Goal: Navigation & Orientation: Find specific page/section

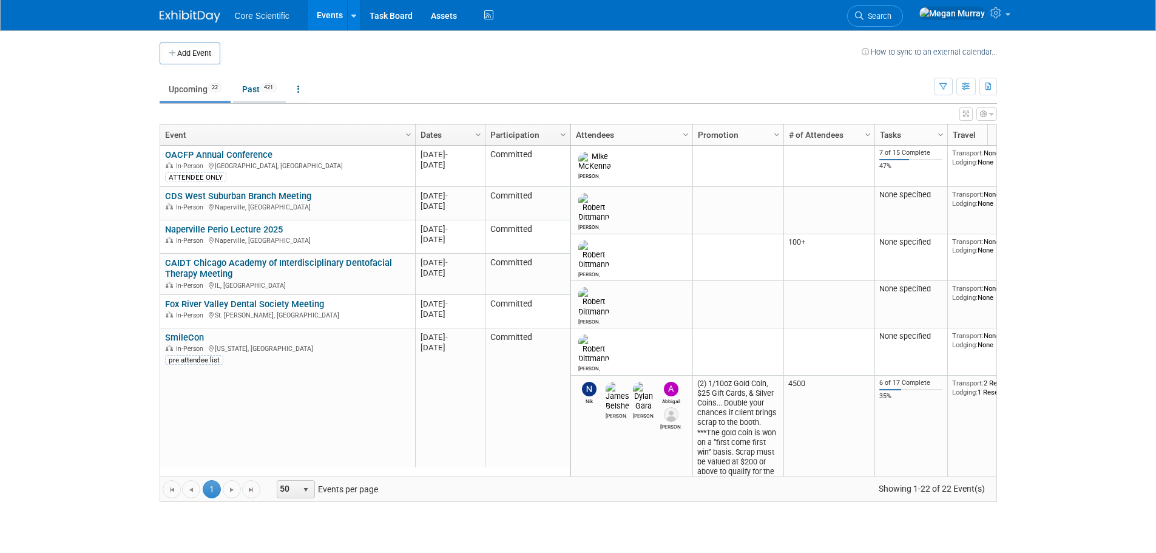
click at [254, 85] on link "Past 421" at bounding box center [259, 89] width 53 height 23
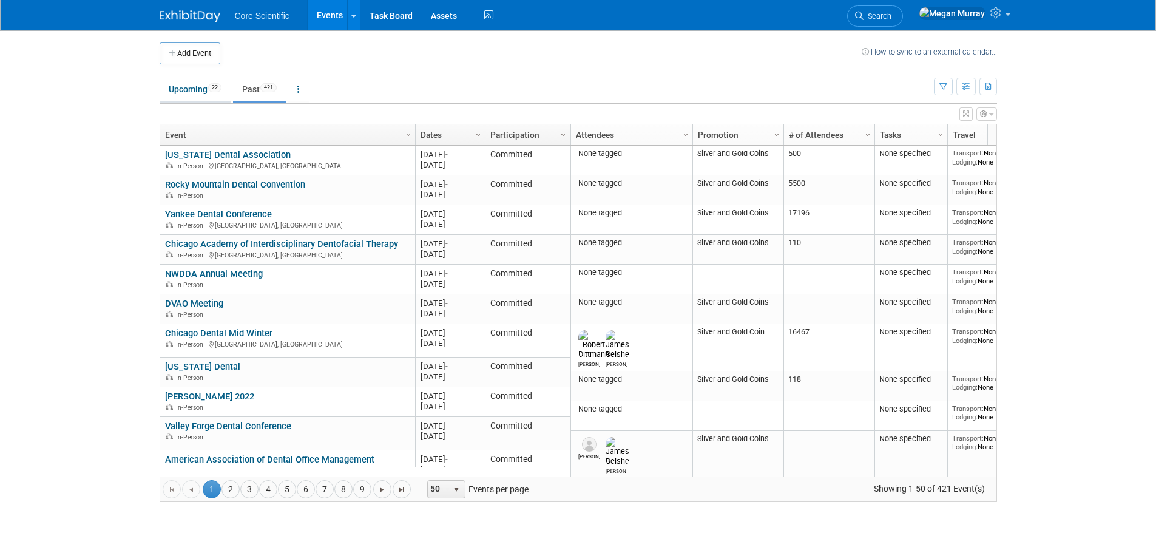
click at [203, 95] on link "Upcoming 22" at bounding box center [195, 89] width 71 height 23
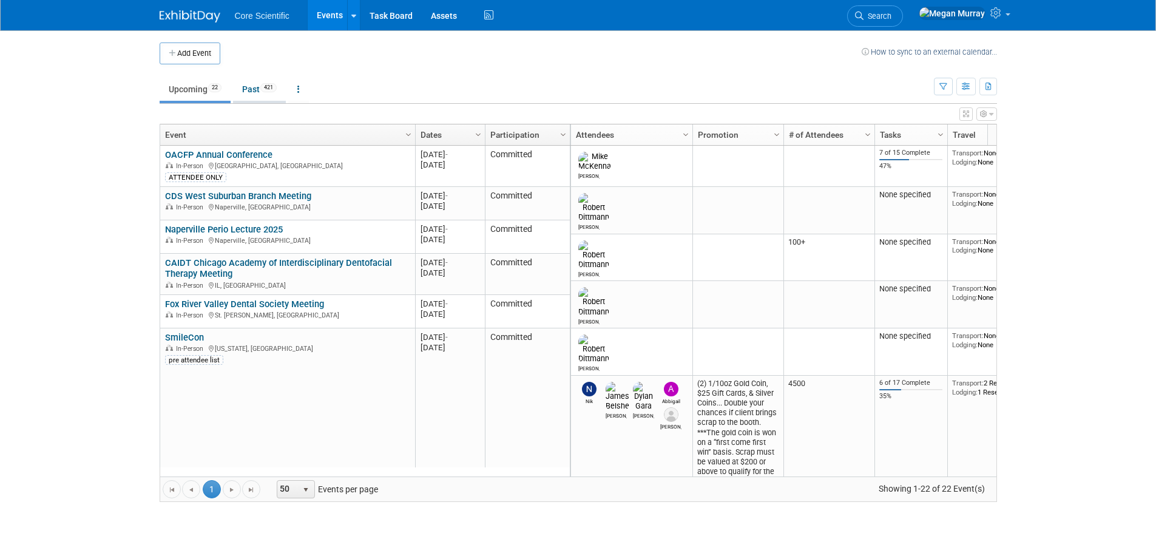
click at [274, 95] on link "Past 421" at bounding box center [259, 89] width 53 height 23
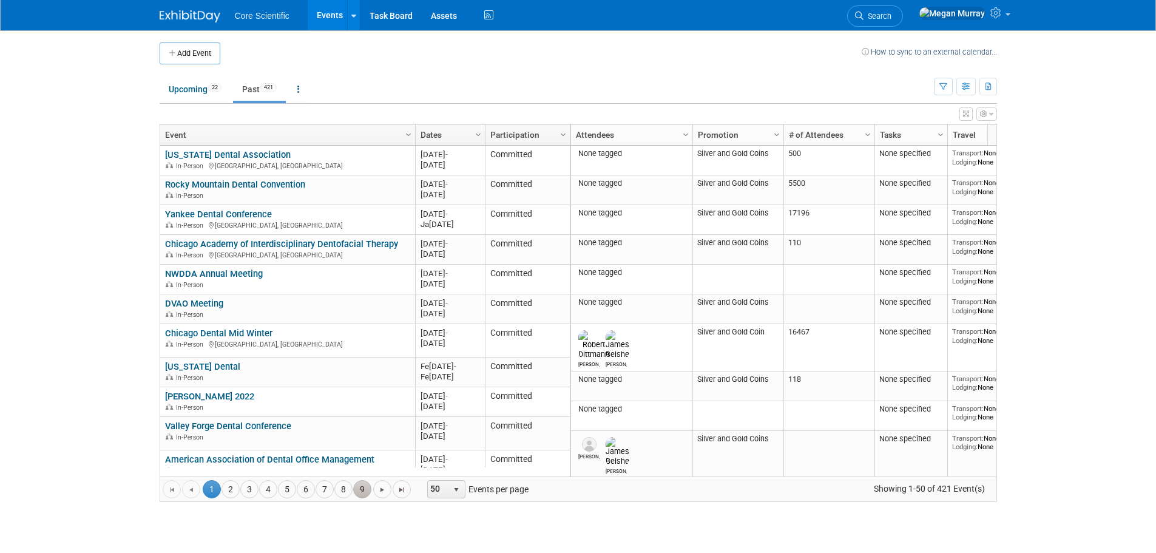
click at [360, 486] on link "9" at bounding box center [362, 489] width 18 height 18
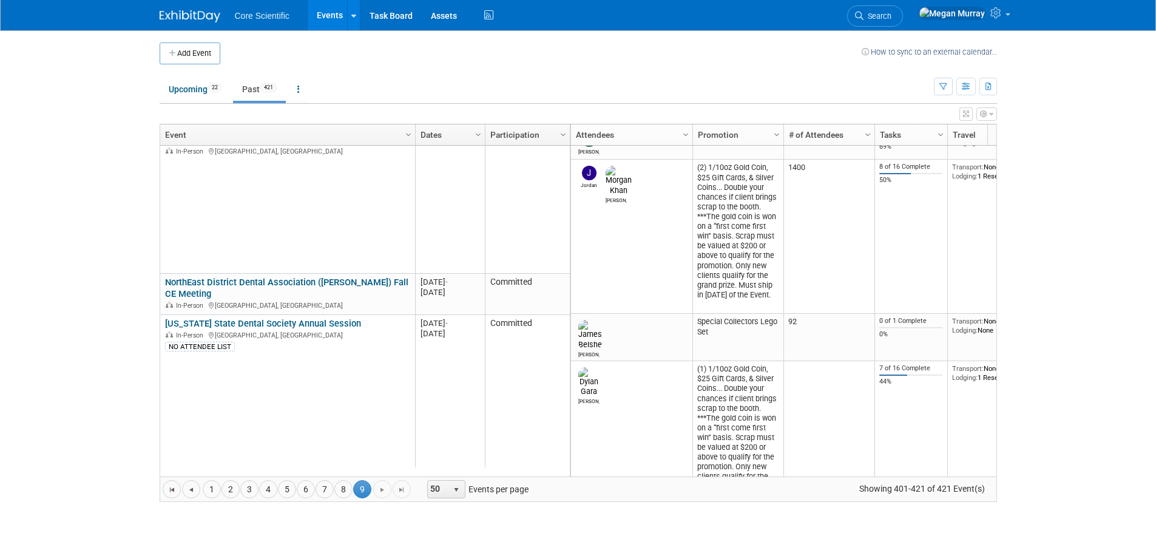
scroll to position [1296, 0]
